Goal: Transaction & Acquisition: Register for event/course

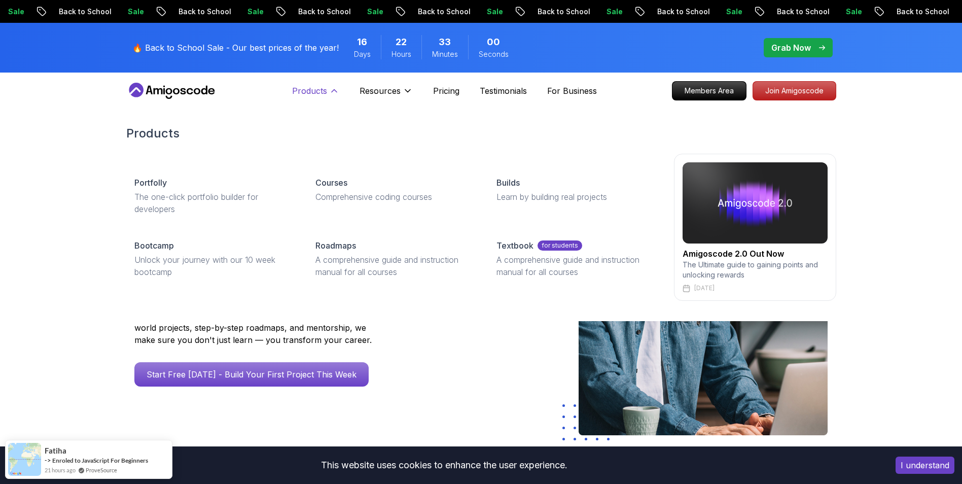
click at [312, 87] on p "Products" at bounding box center [309, 91] width 35 height 12
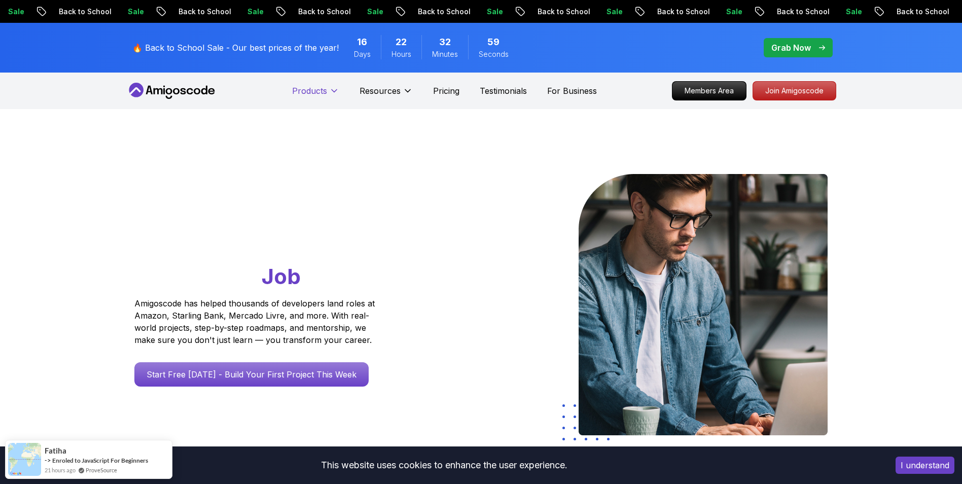
click at [314, 89] on p "Products" at bounding box center [309, 91] width 35 height 12
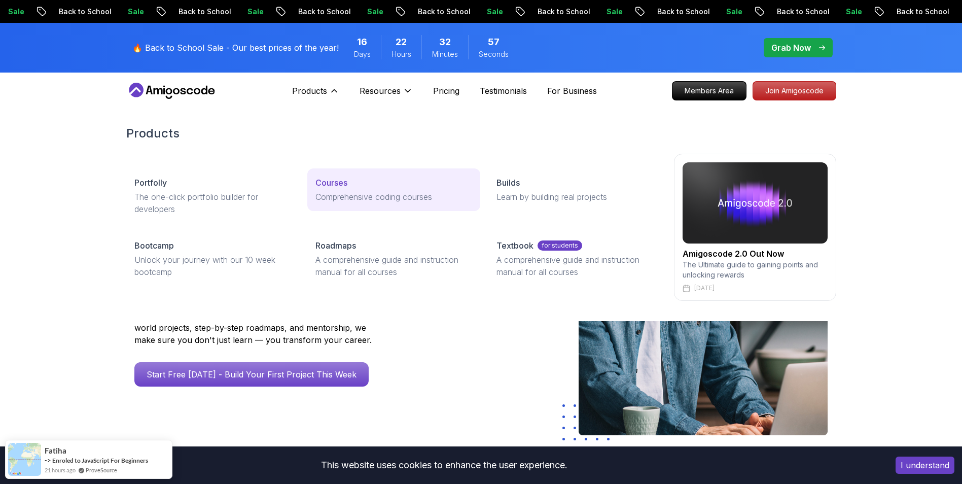
click at [330, 182] on p "Courses" at bounding box center [331, 182] width 32 height 12
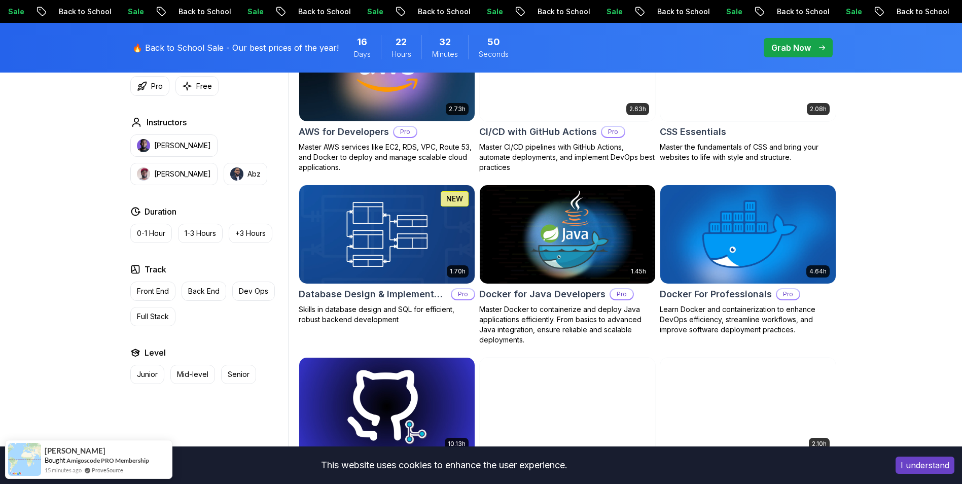
scroll to position [862, 0]
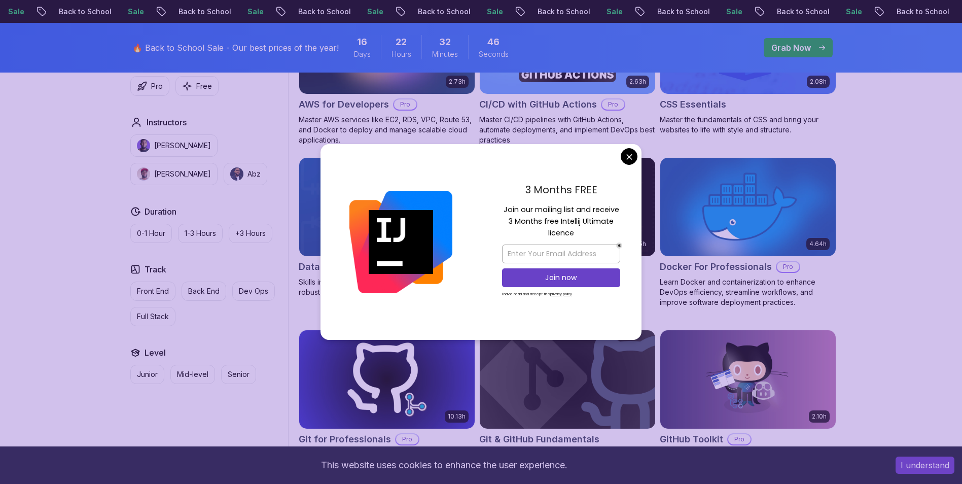
click at [697, 265] on h2 "Docker For Professionals" at bounding box center [716, 267] width 112 height 14
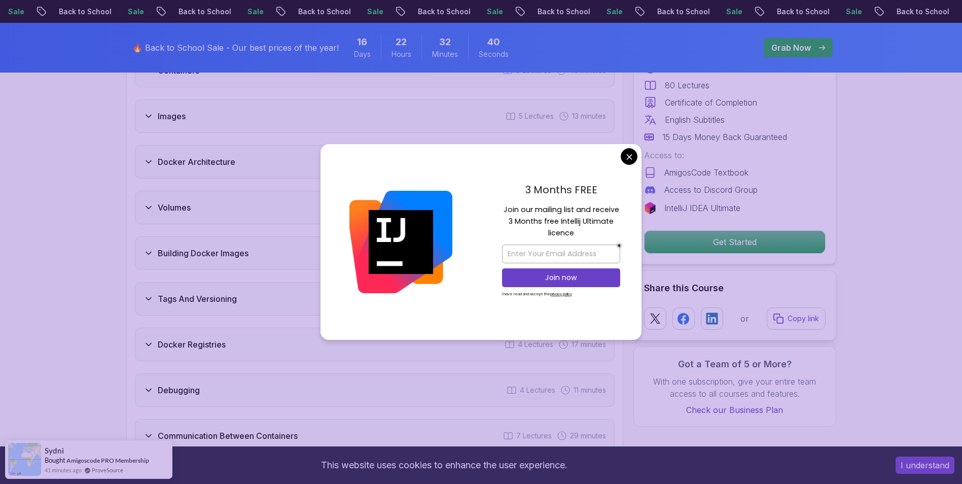
scroll to position [1876, 0]
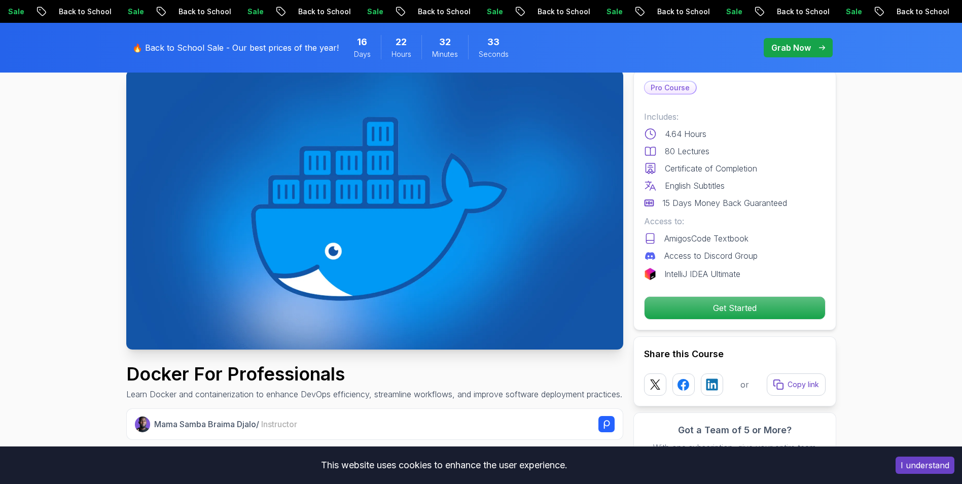
scroll to position [51, 0]
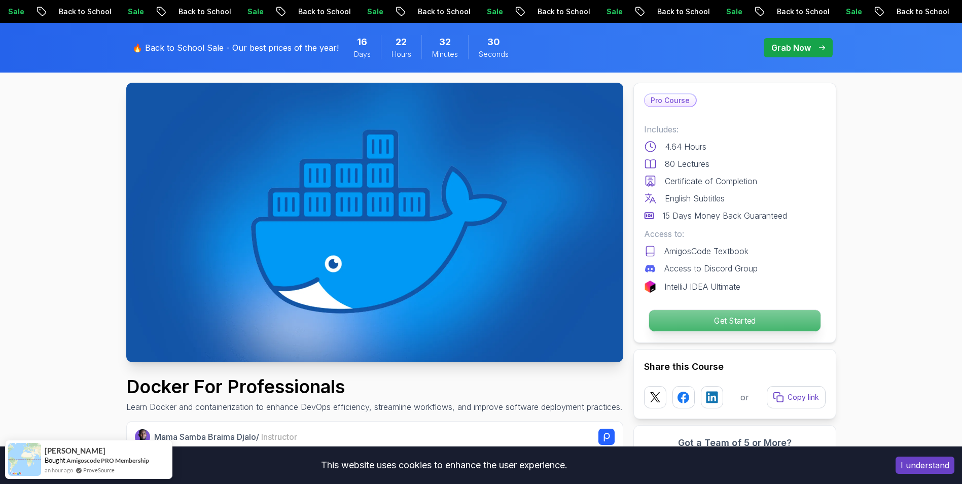
click at [756, 326] on p "Get Started" at bounding box center [733, 320] width 171 height 21
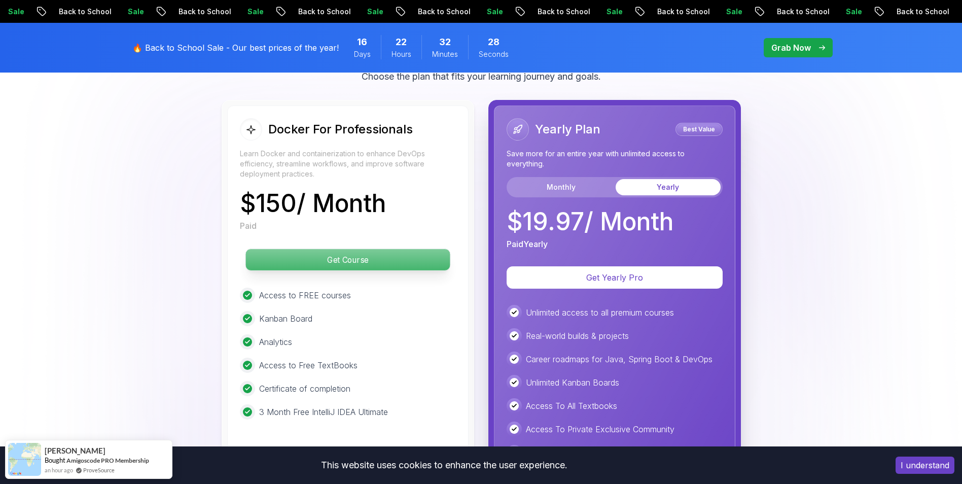
scroll to position [2639, 0]
